Goal: Transaction & Acquisition: Purchase product/service

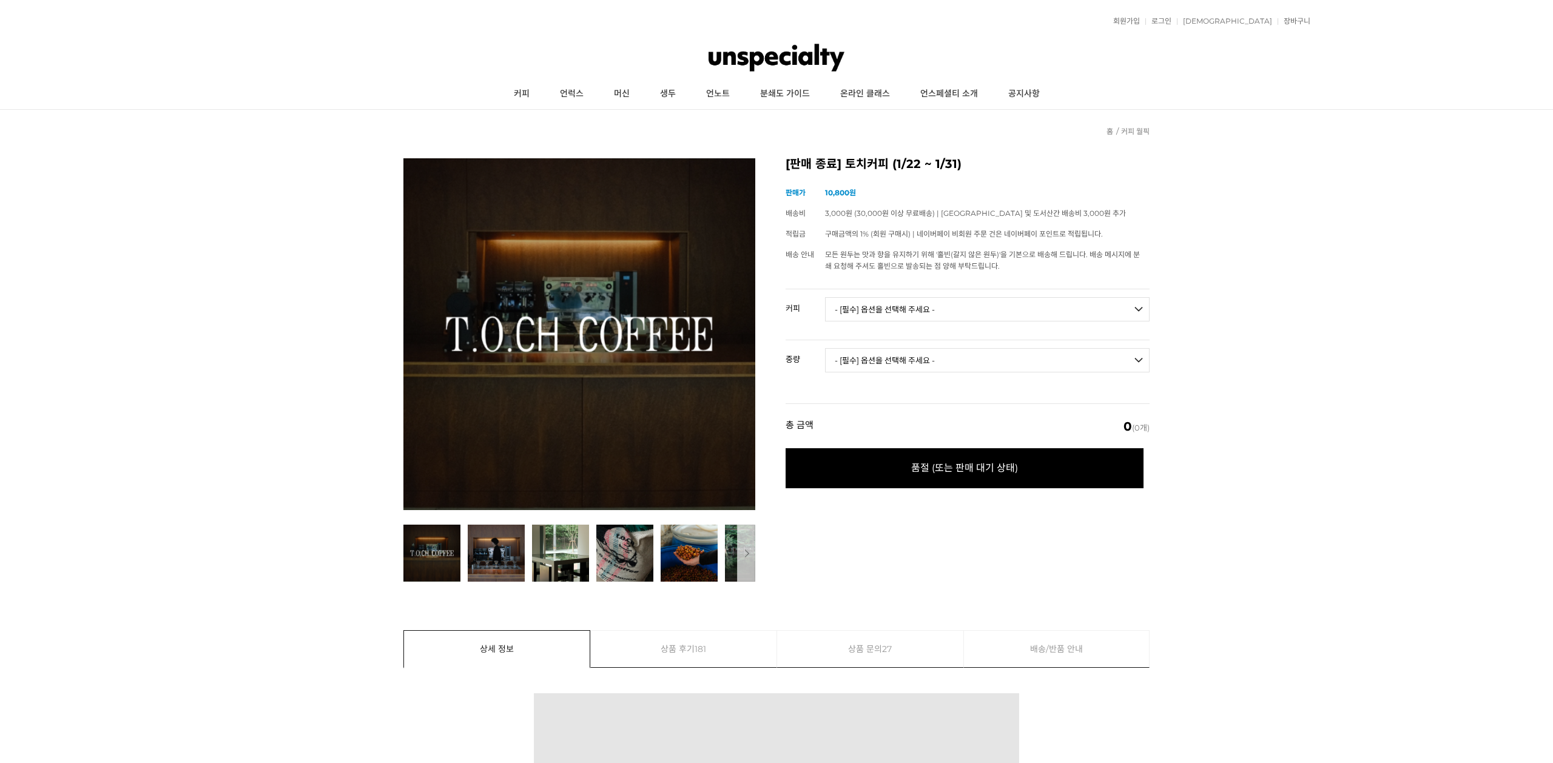
click at [790, 46] on img at bounding box center [777, 57] width 137 height 36
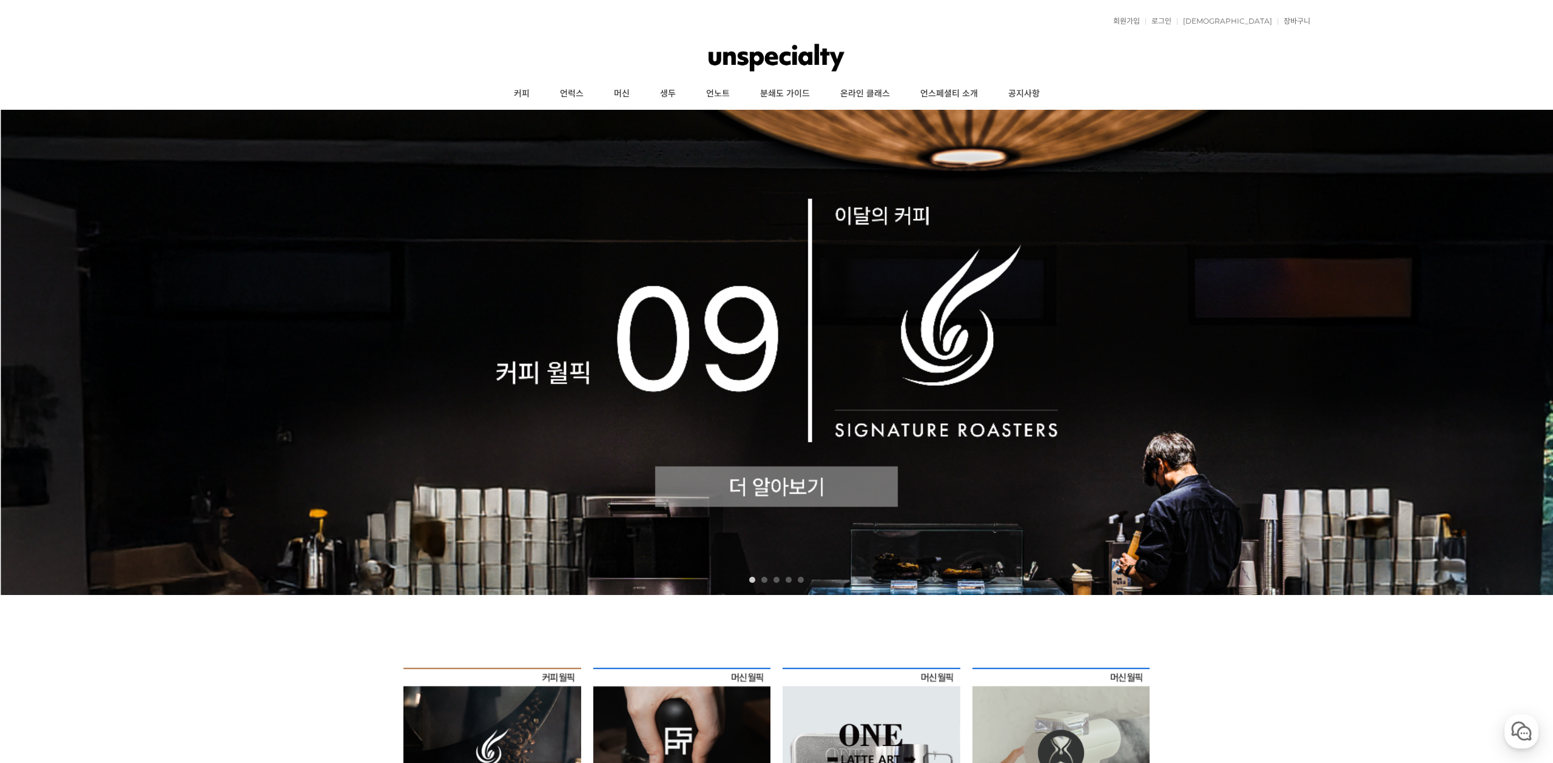
scroll to position [348, 0]
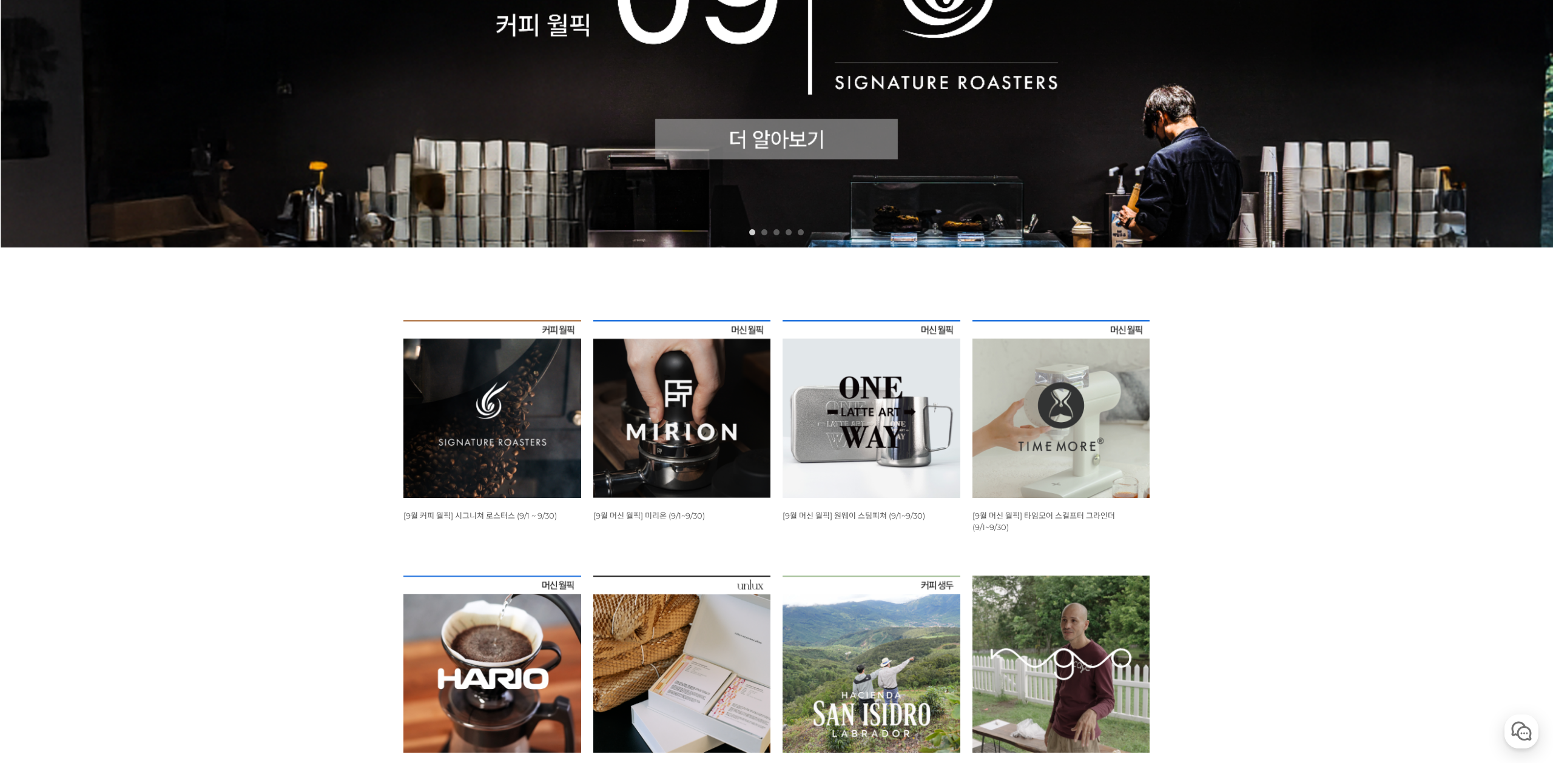
click at [489, 492] on img at bounding box center [492, 409] width 178 height 178
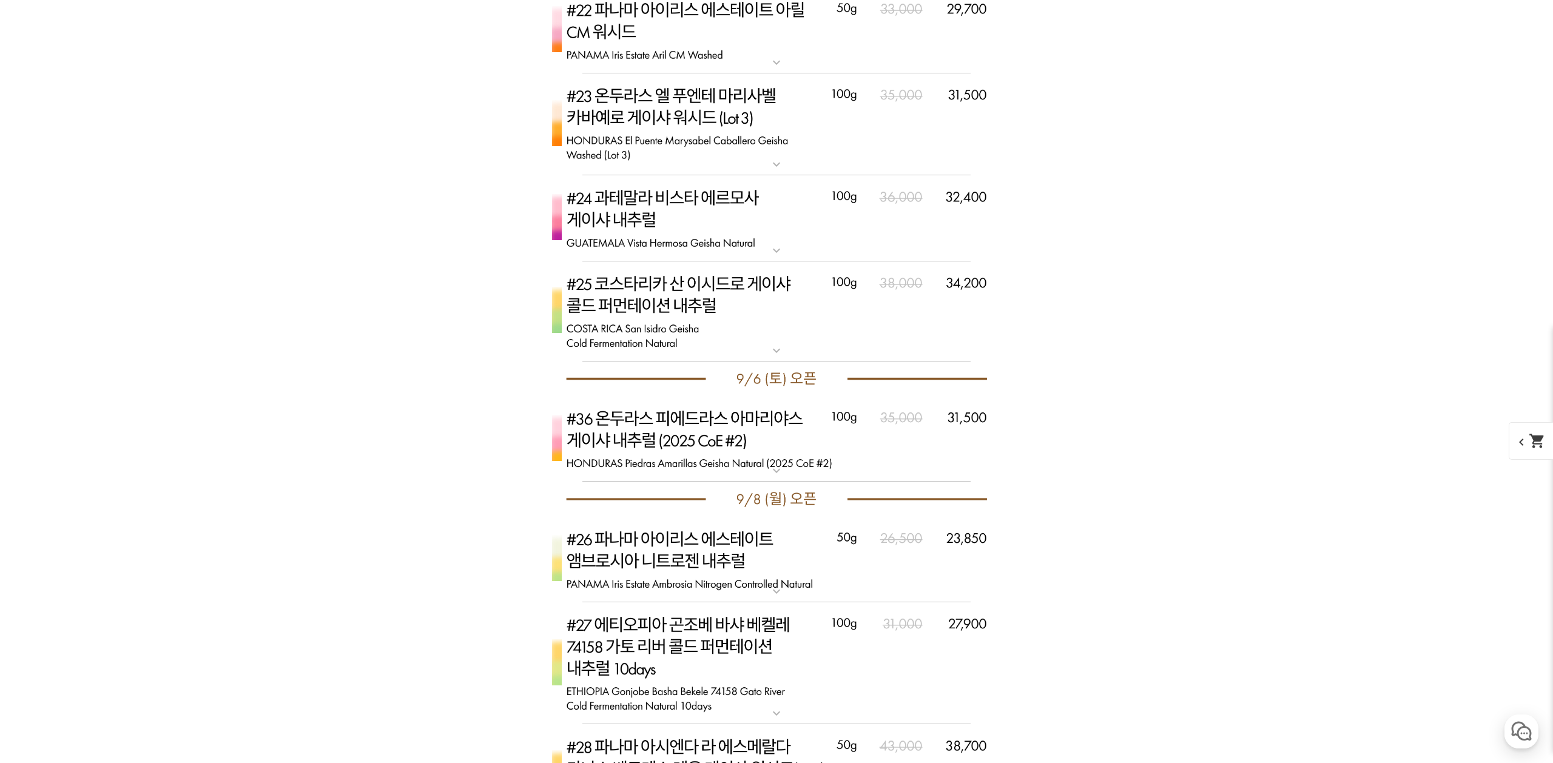
scroll to position [5096, 0]
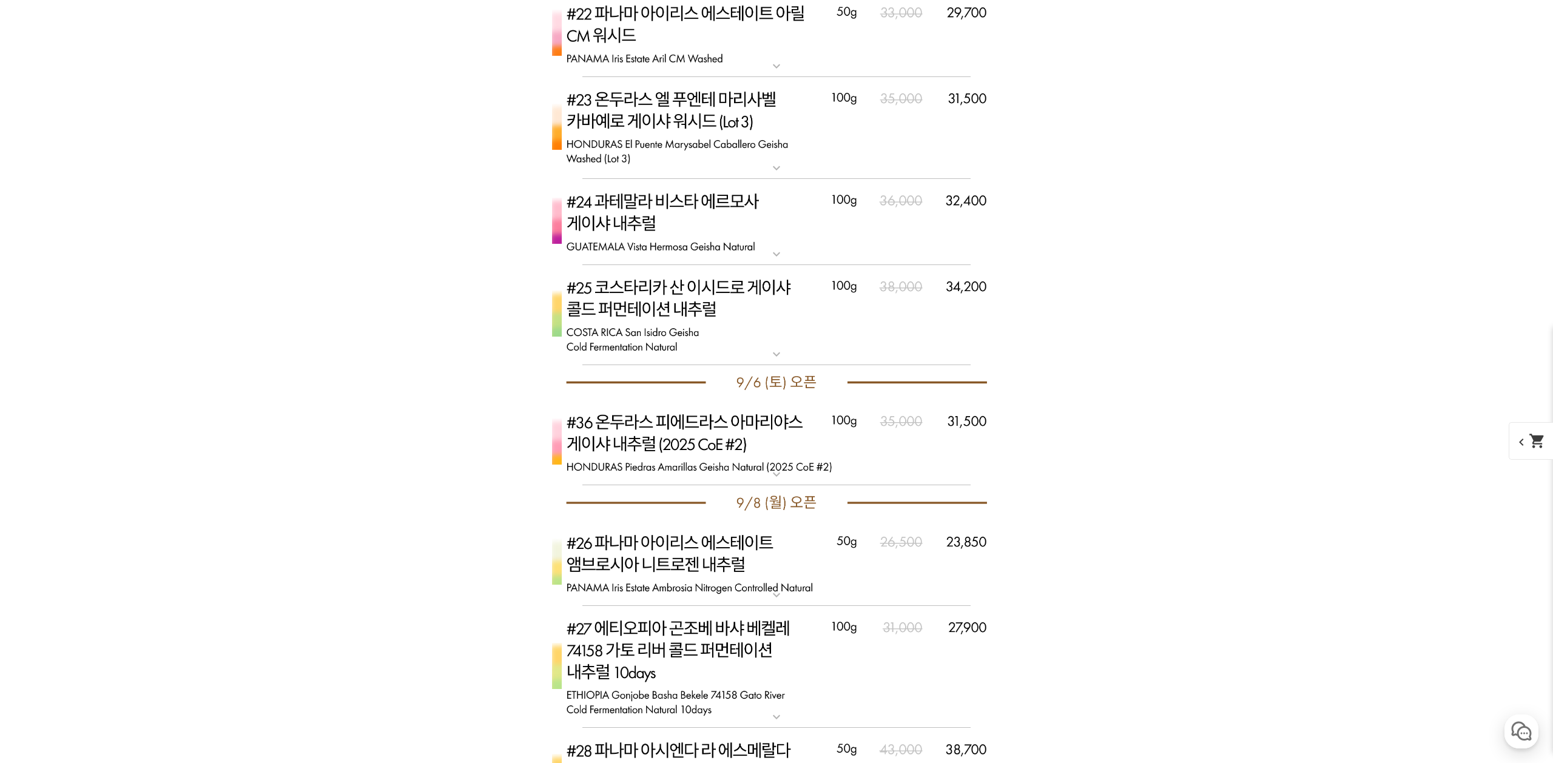
click at [650, 456] on img at bounding box center [776, 443] width 485 height 86
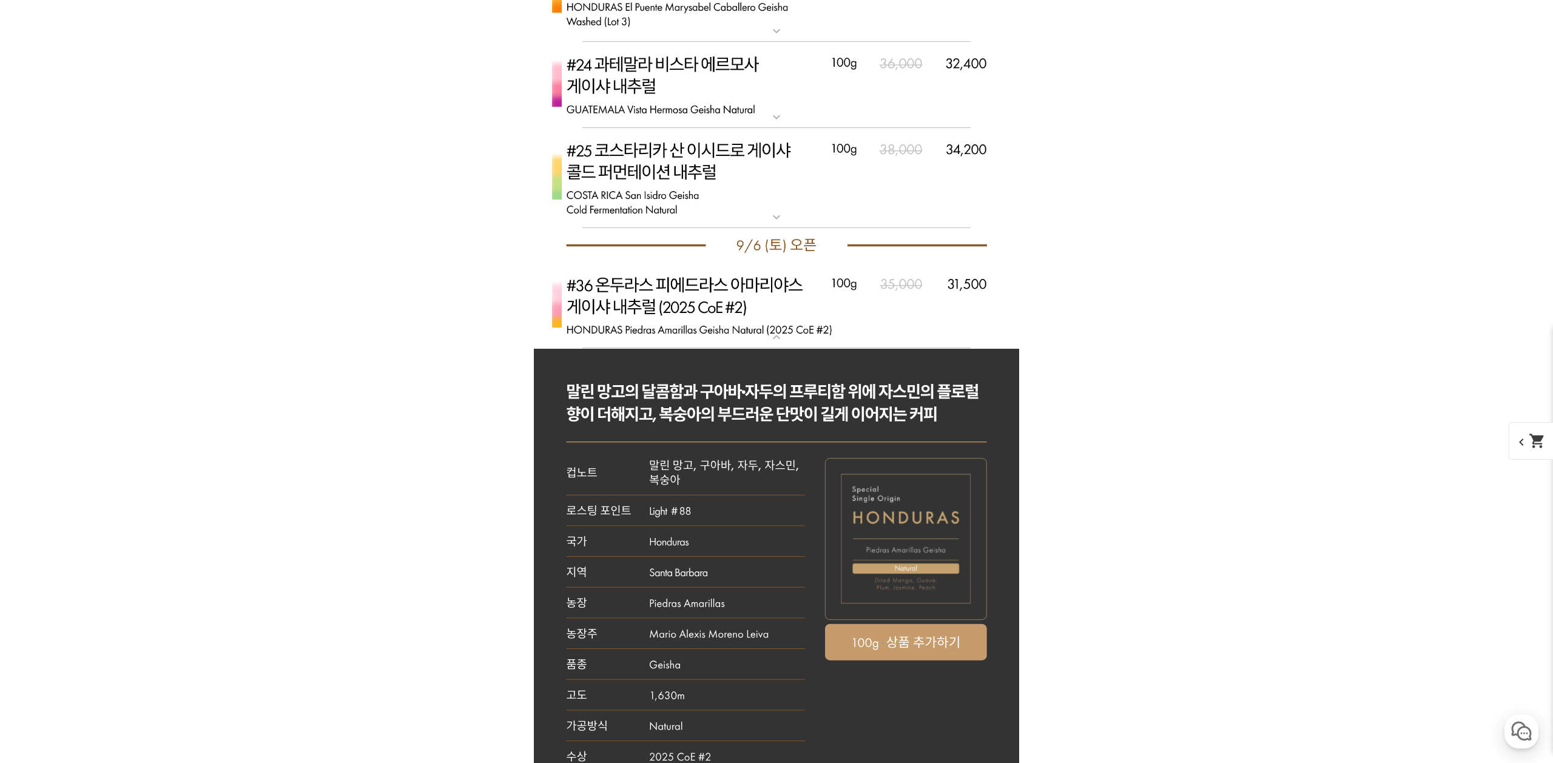
scroll to position [5316, 0]
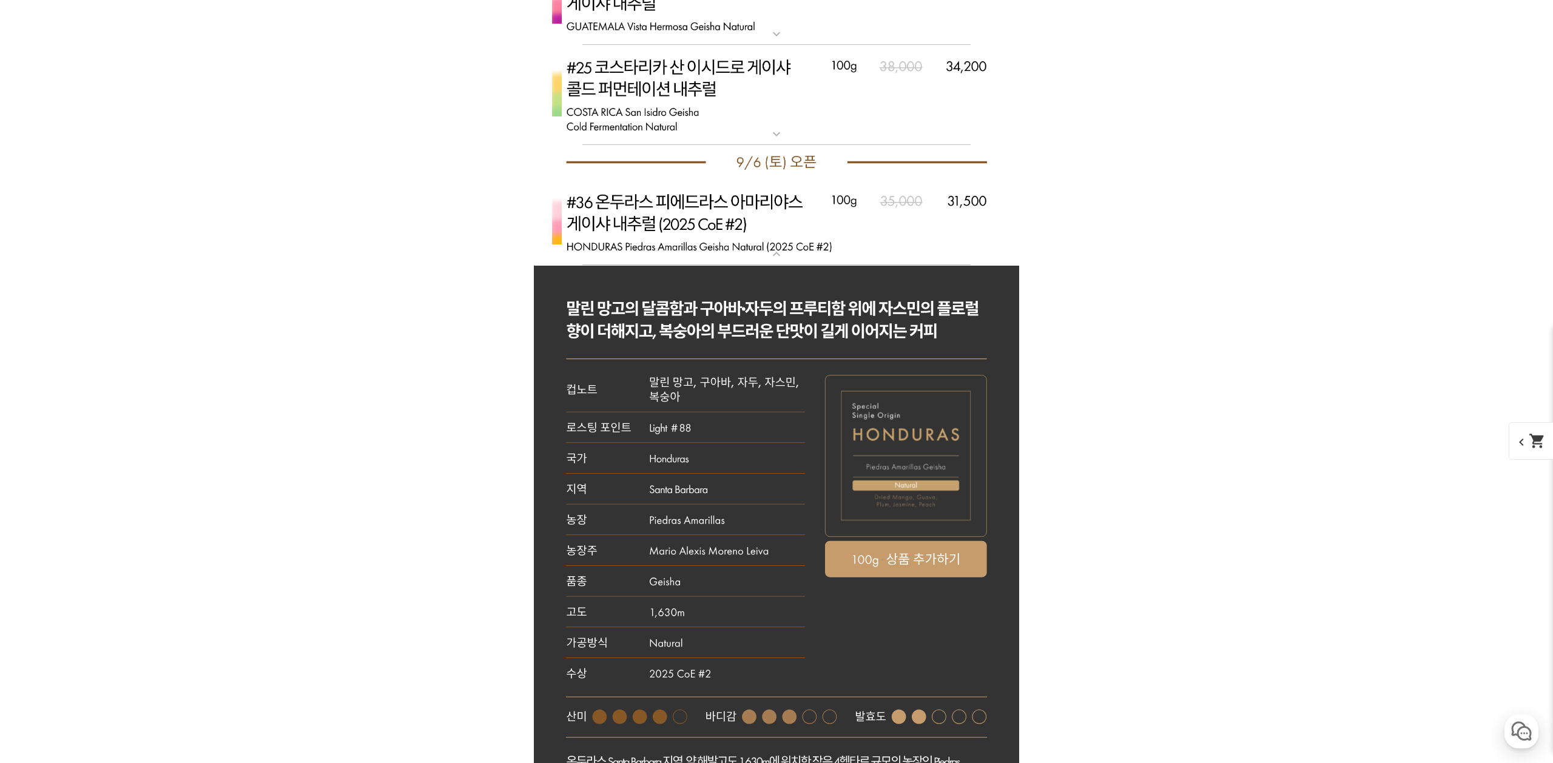
click at [730, 224] on img at bounding box center [776, 223] width 485 height 86
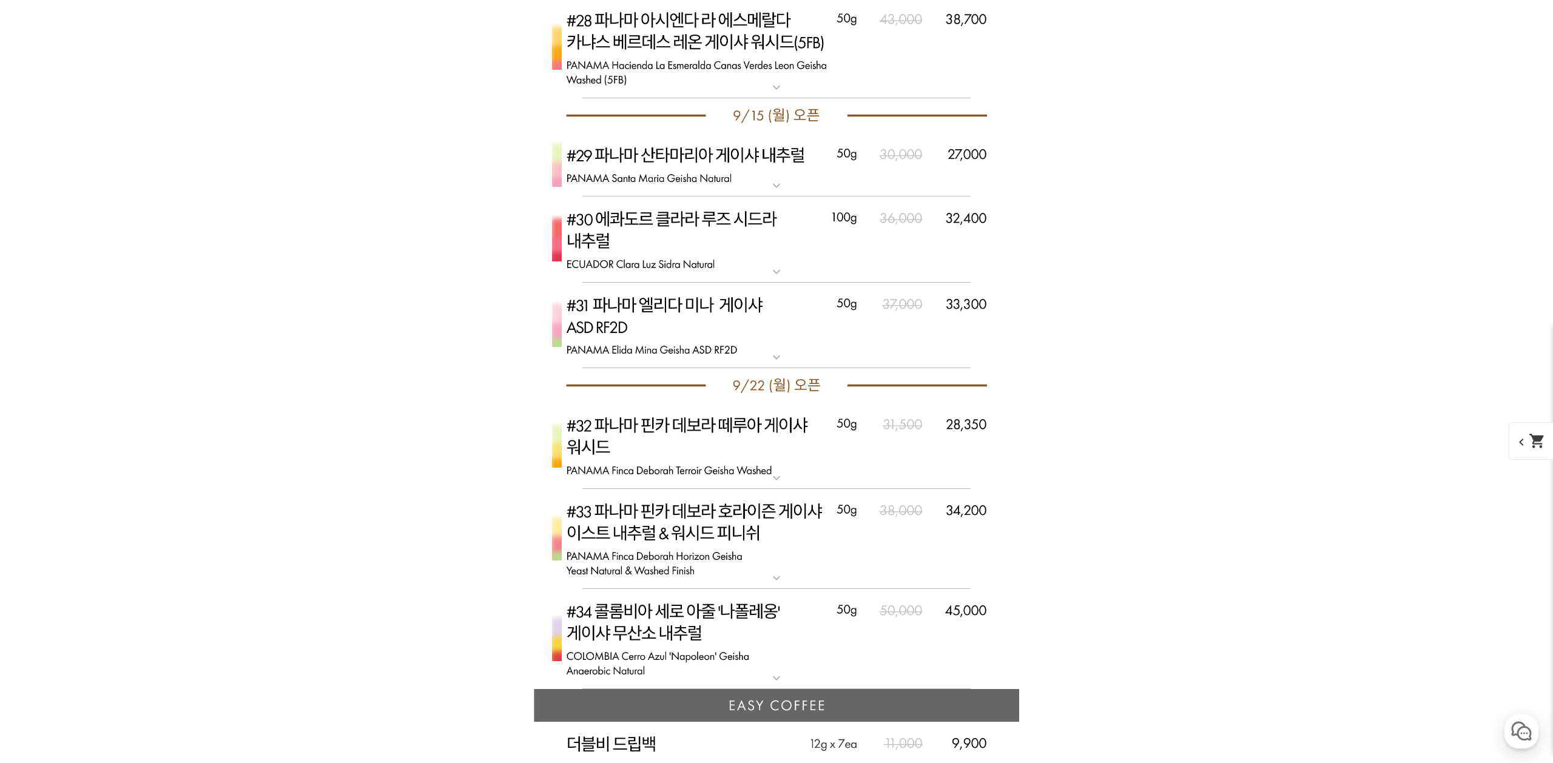
scroll to position [5882, 0]
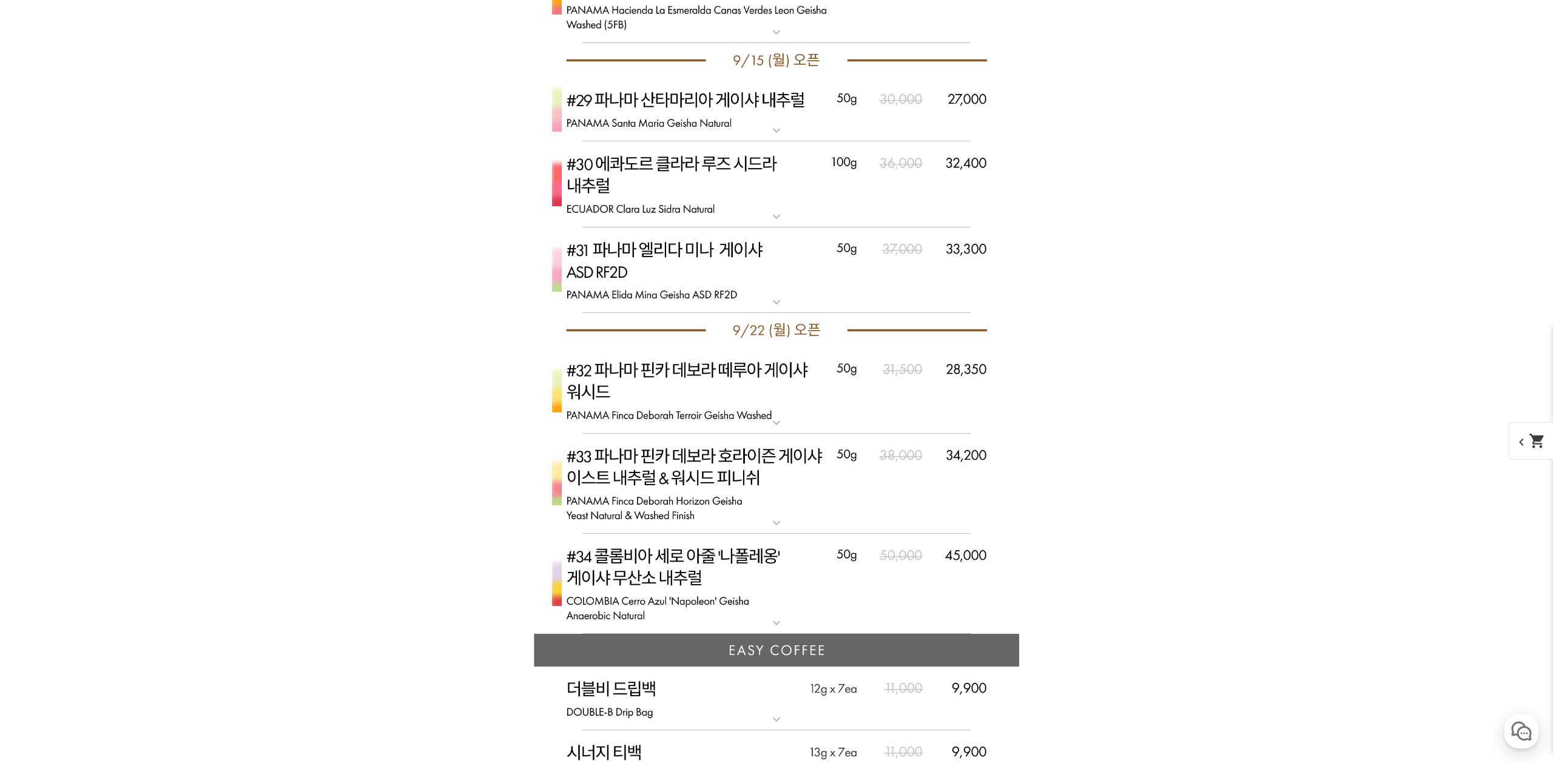
click at [719, 294] on img at bounding box center [776, 271] width 485 height 86
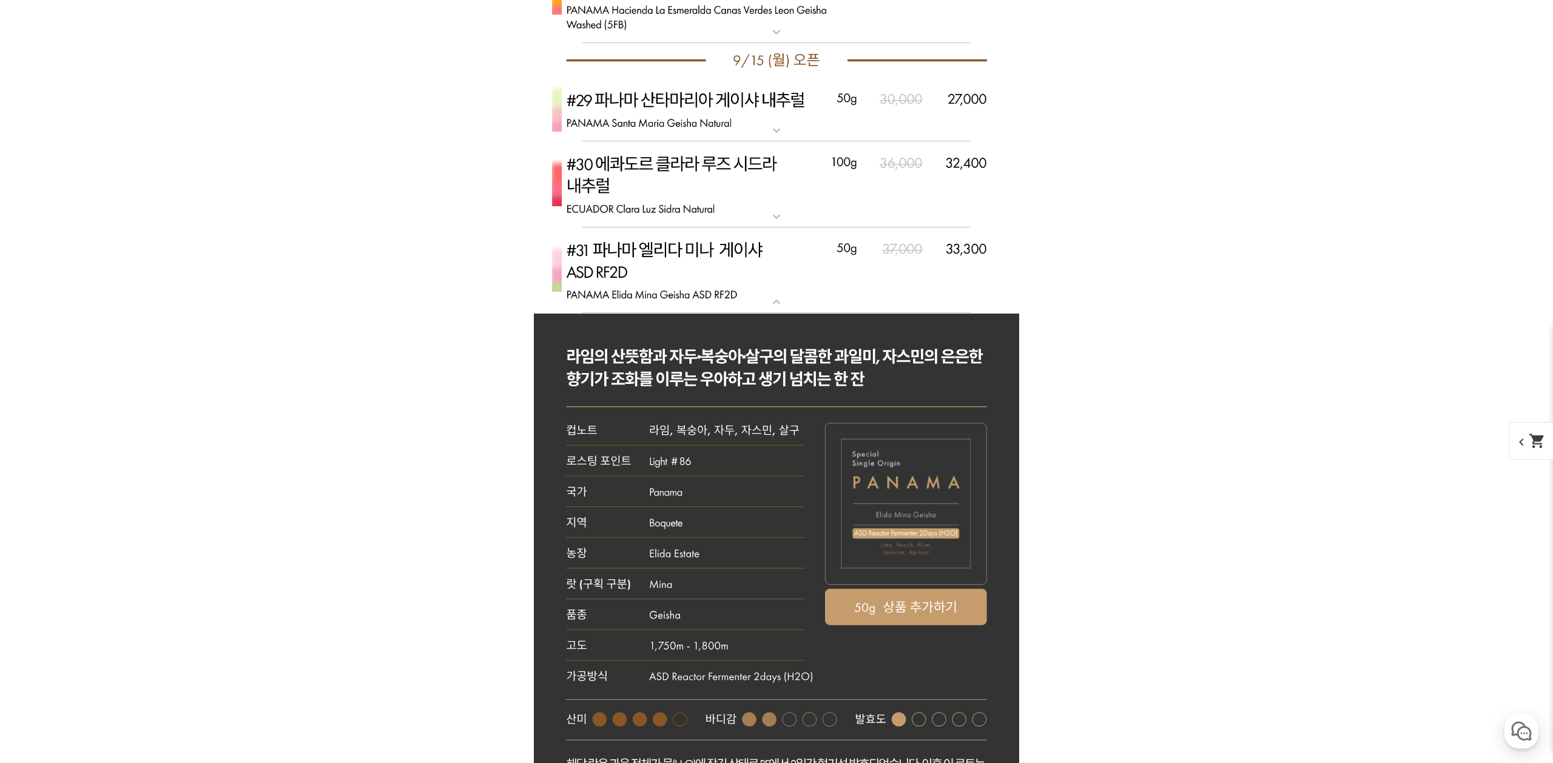
click at [719, 294] on img at bounding box center [776, 271] width 485 height 86
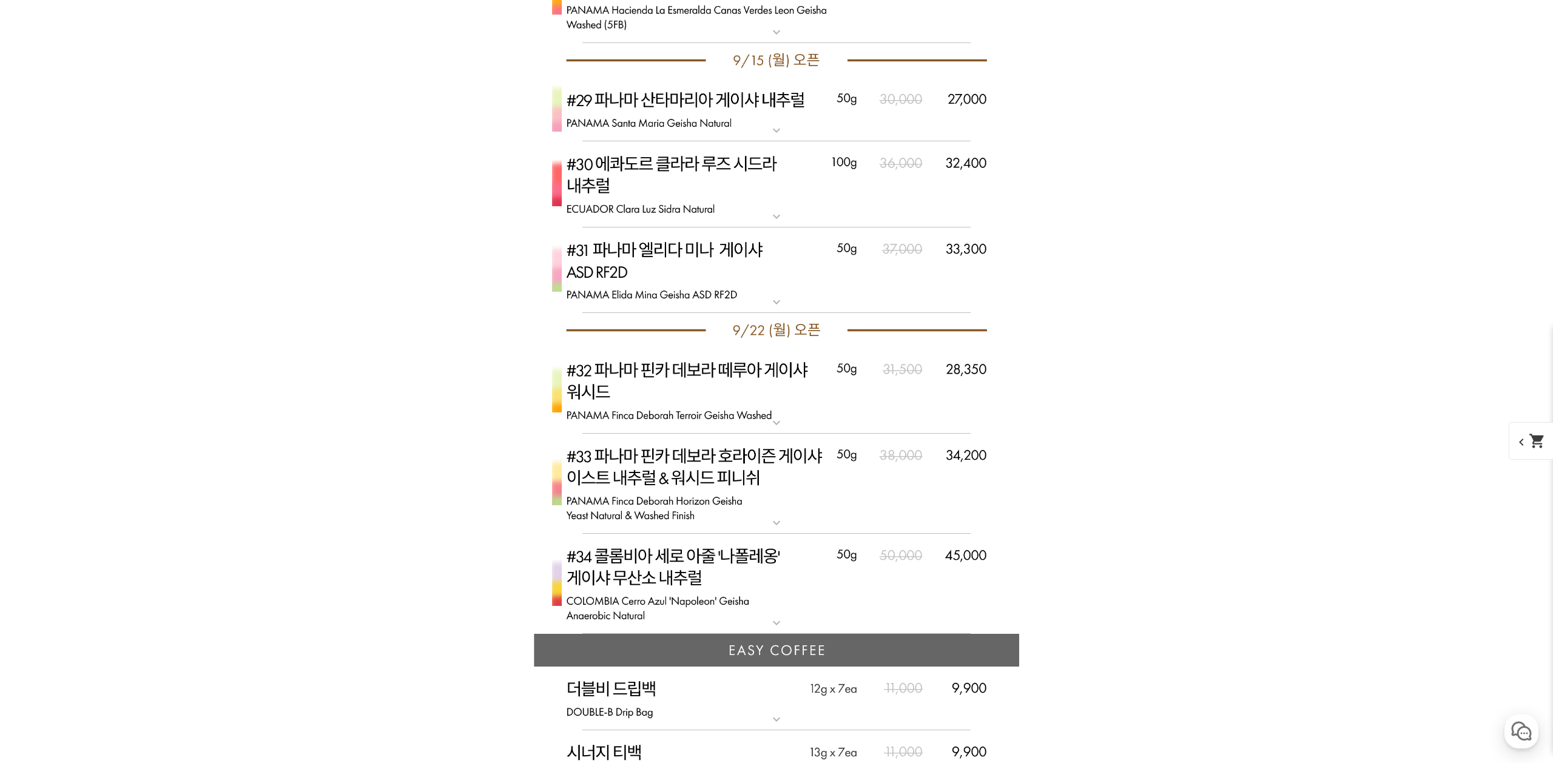
click at [680, 564] on img at bounding box center [776, 584] width 485 height 101
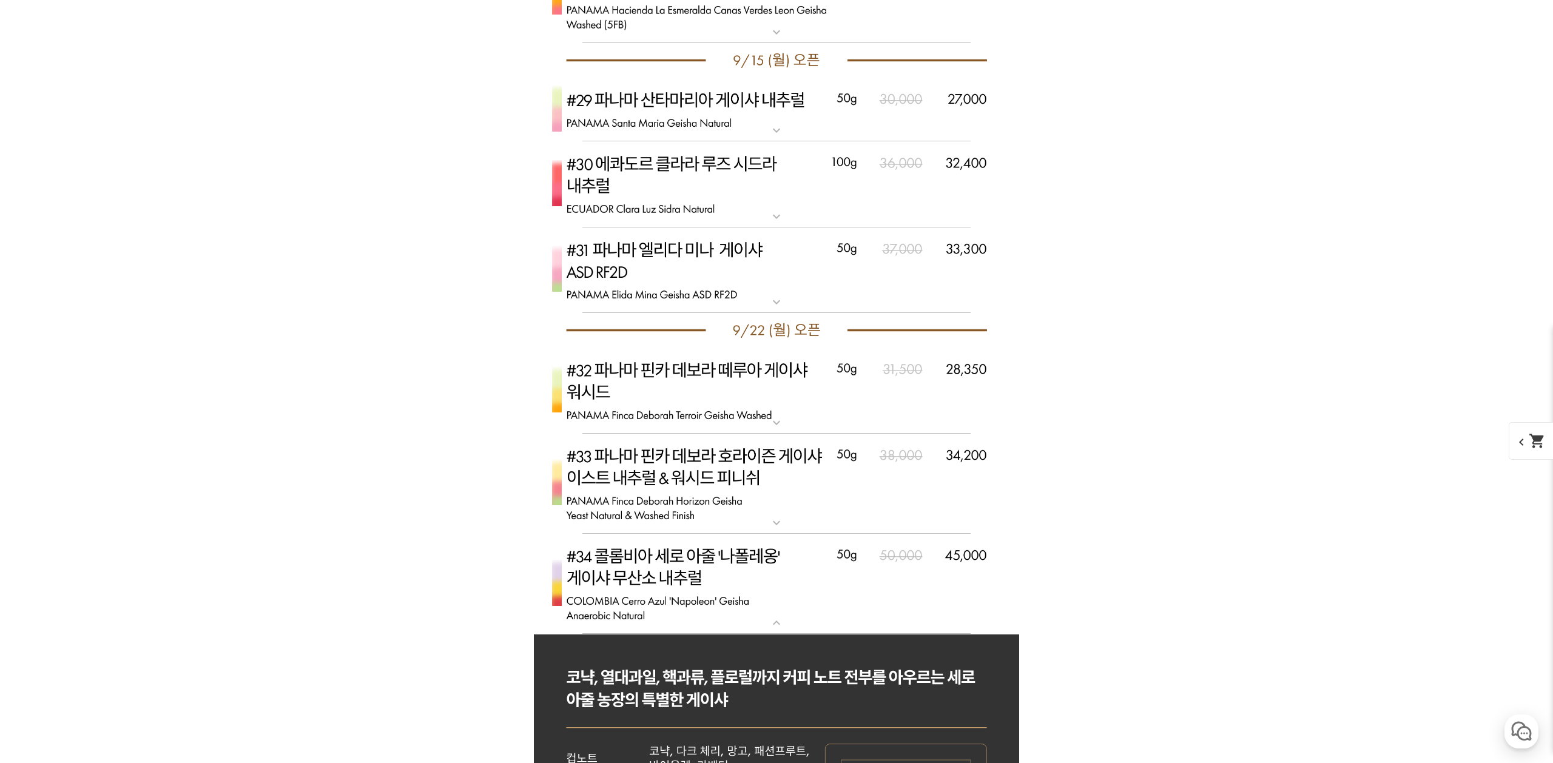
click at [680, 564] on img at bounding box center [776, 584] width 485 height 101
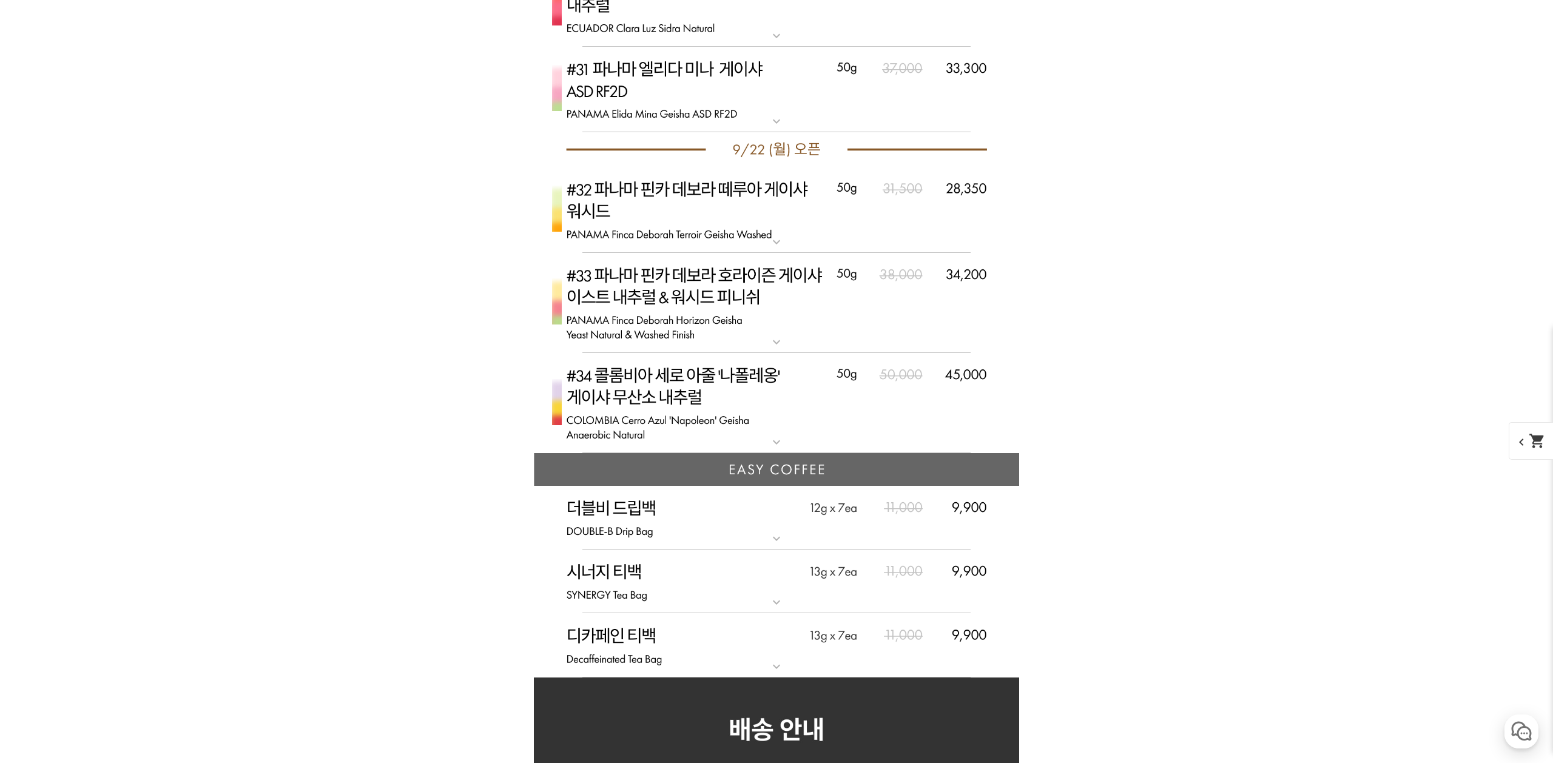
scroll to position [6368, 0]
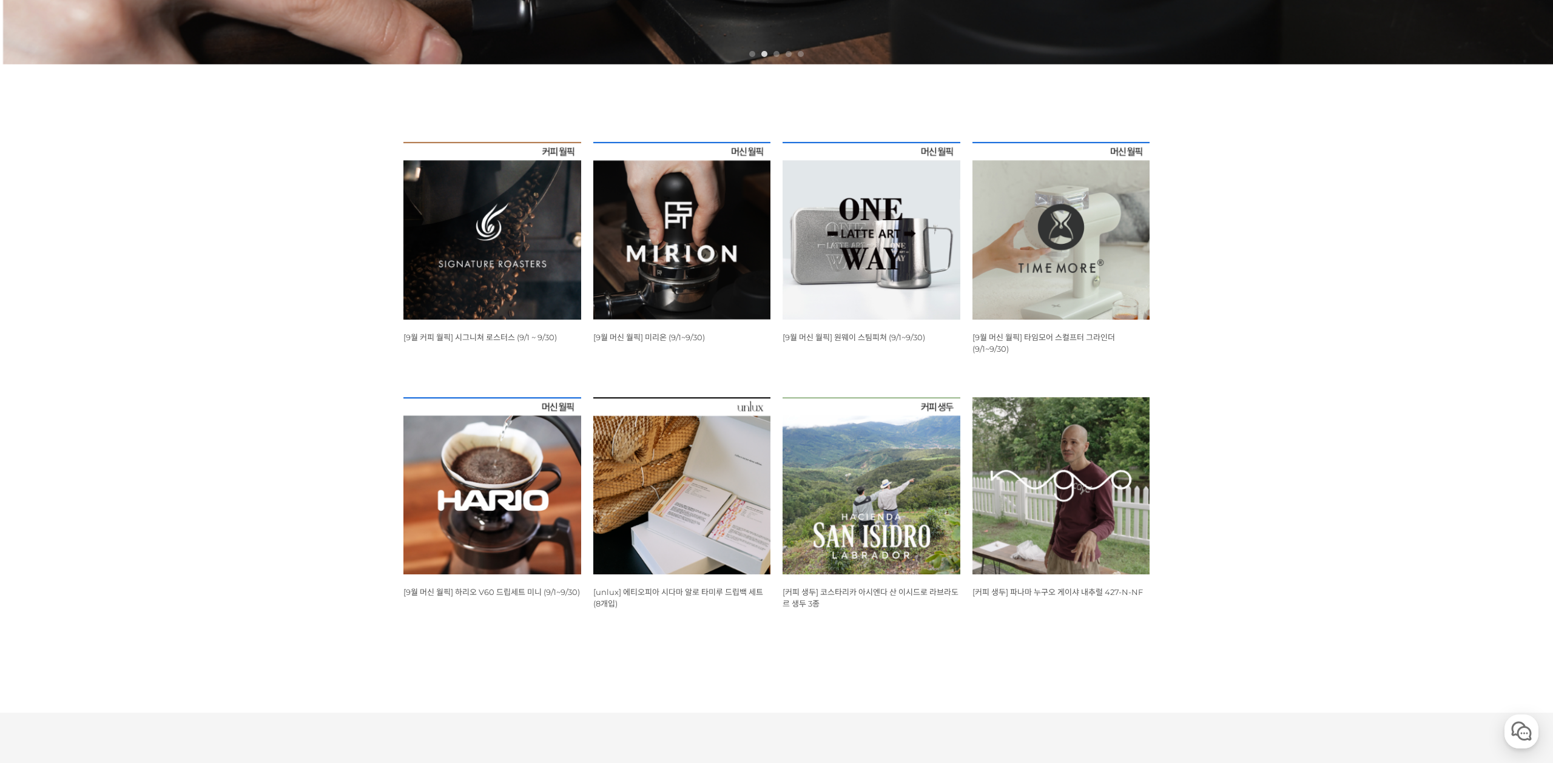
scroll to position [711, 0]
